Goal: Information Seeking & Learning: Learn about a topic

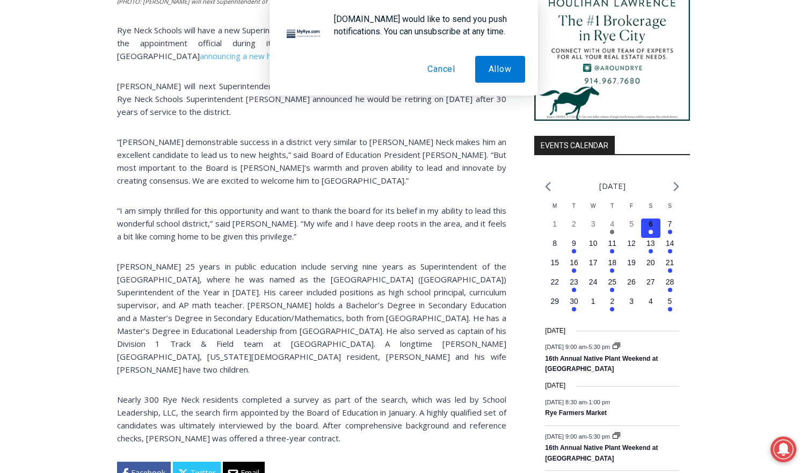
scroll to position [998, 0]
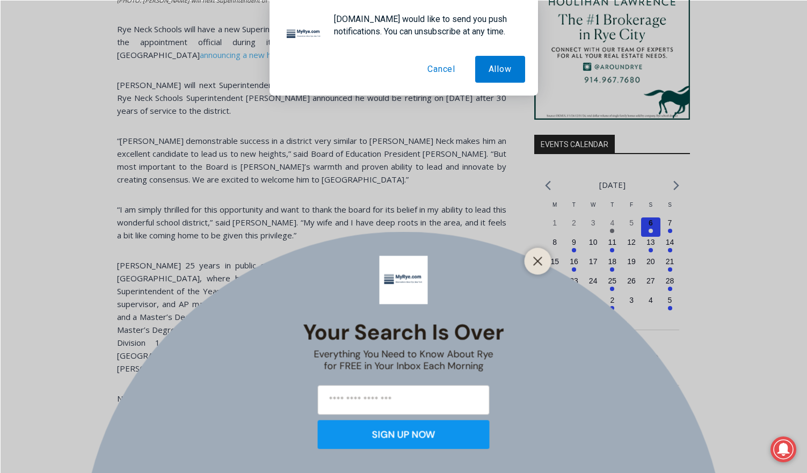
click at [456, 74] on button "Cancel" at bounding box center [441, 69] width 55 height 27
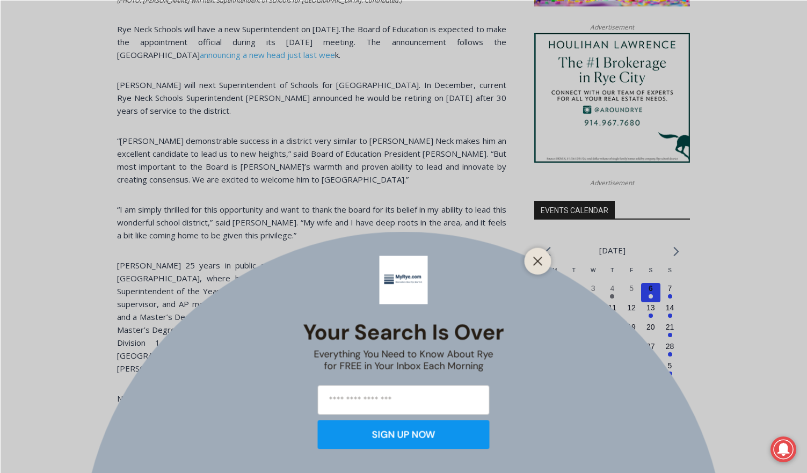
click at [281, 231] on div "Your Search is Over Everything You Need to Know About Rye for FREE in Your Inbo…" at bounding box center [403, 236] width 807 height 473
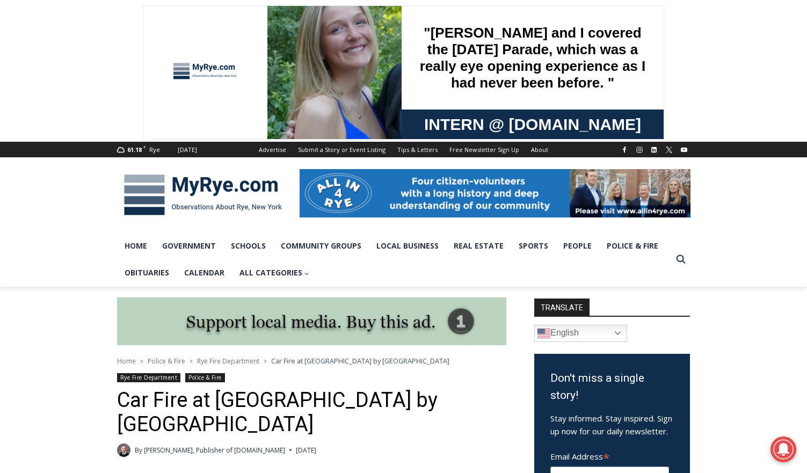
click at [199, 194] on img at bounding box center [203, 195] width 172 height 56
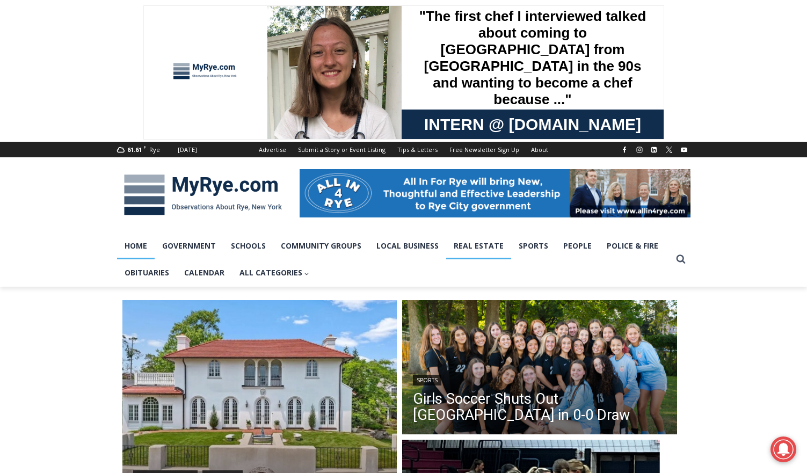
click at [497, 256] on link "Real Estate" at bounding box center [478, 246] width 65 height 27
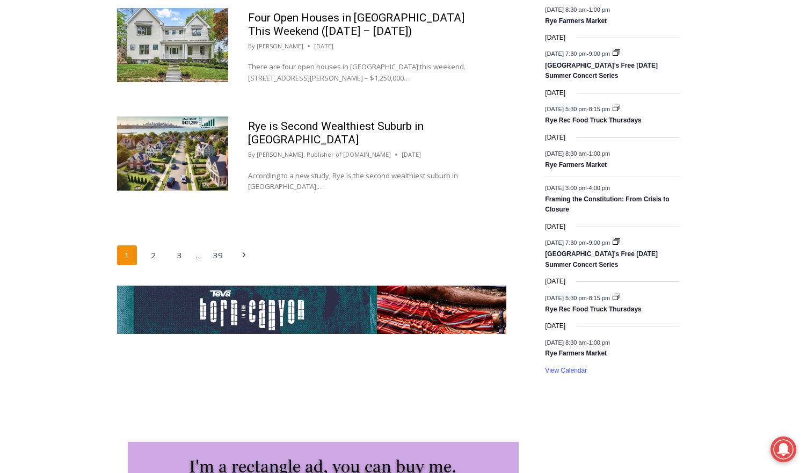
scroll to position [1803, 0]
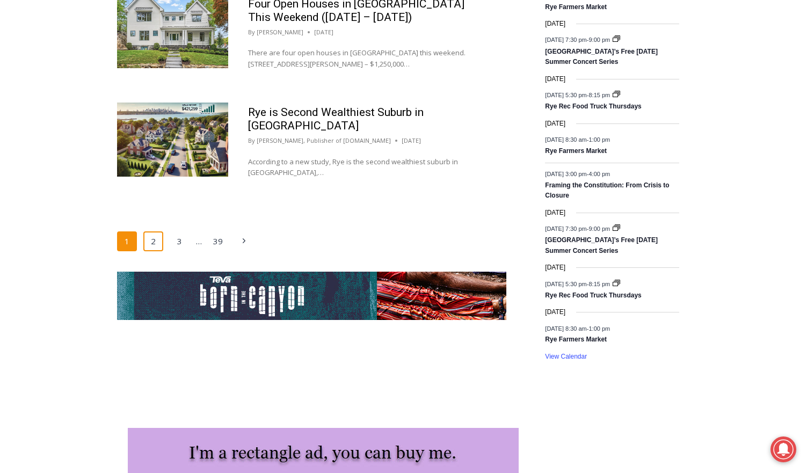
click at [152, 231] on link "2" at bounding box center [153, 241] width 20 height 20
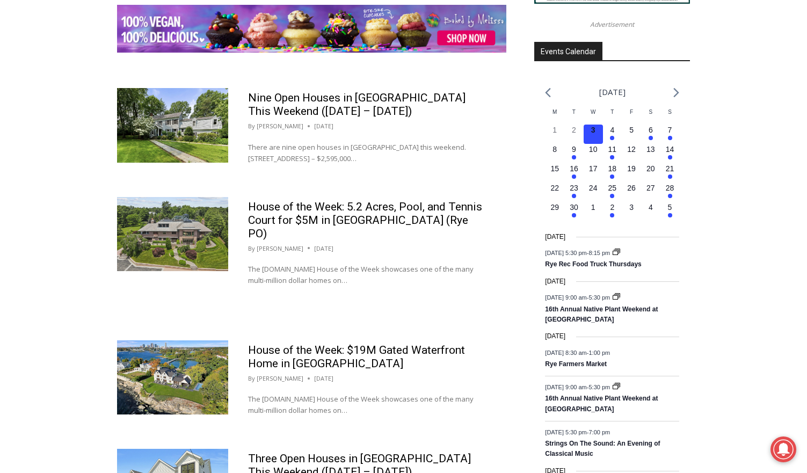
scroll to position [1474, 0]
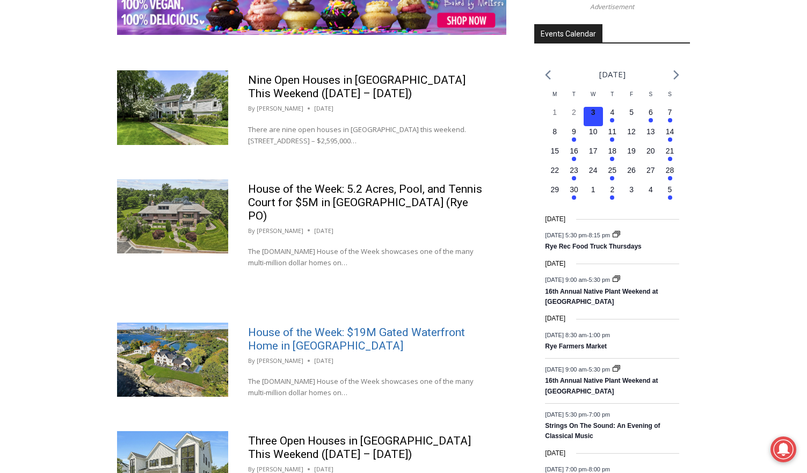
click at [313, 326] on link "House of the Week: $19M Gated Waterfront Home in Mamaroneck" at bounding box center [356, 339] width 217 height 26
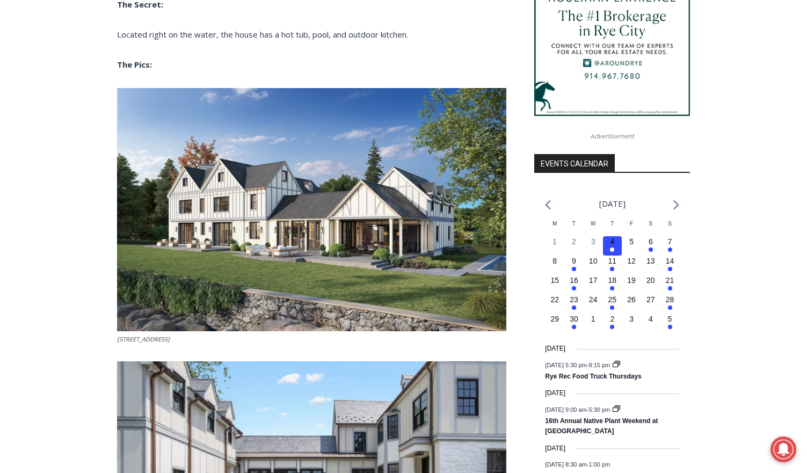
scroll to position [939, 0]
